Goal: Task Accomplishment & Management: Use online tool/utility

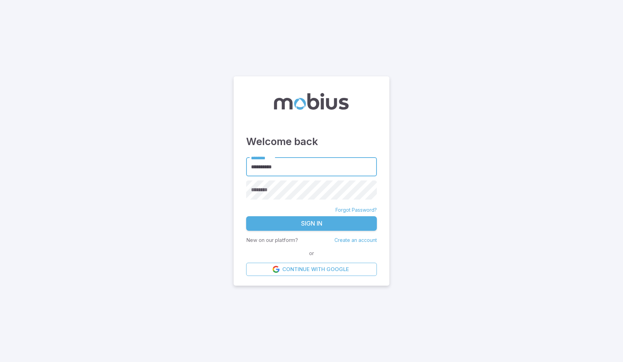
type input "**********"
click at [311, 223] on button "Sign In" at bounding box center [311, 223] width 131 height 15
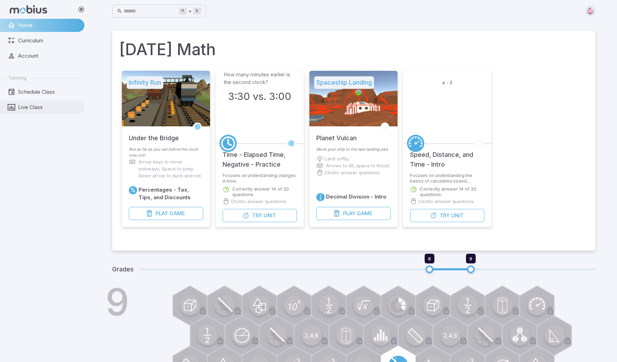
click at [42, 105] on span "Live Class" at bounding box center [49, 108] width 62 height 8
